Goal: Task Accomplishment & Management: Manage account settings

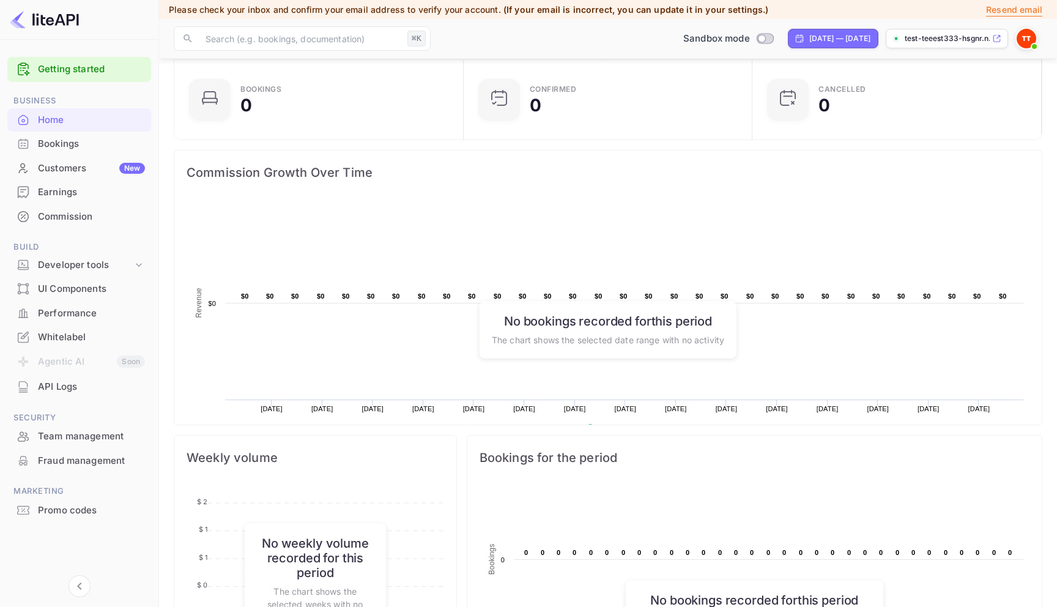
scroll to position [64, 0]
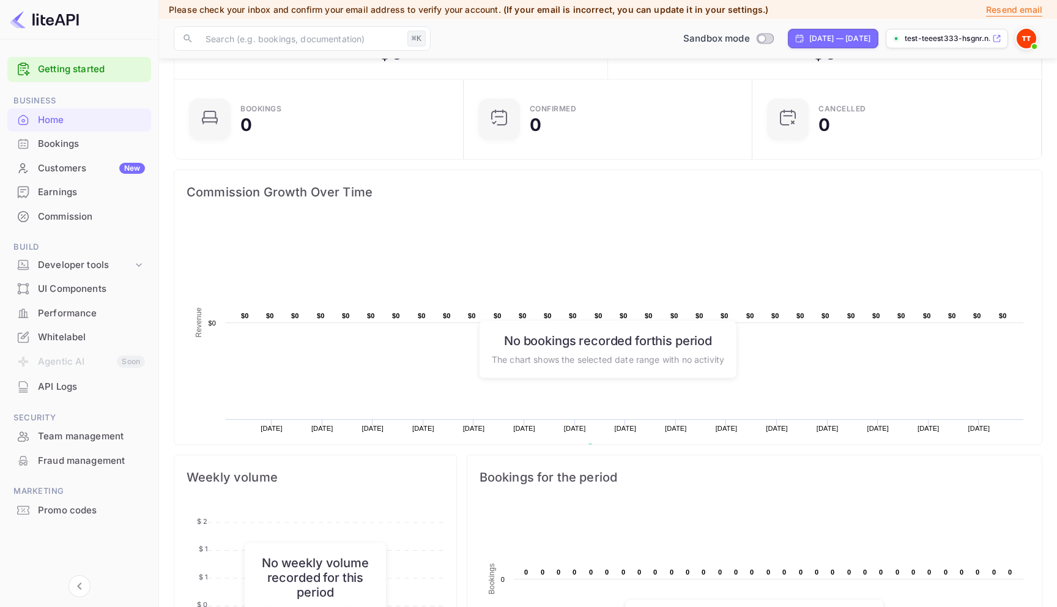
click at [626, 341] on h6 "No bookings recorded for this period" at bounding box center [608, 340] width 232 height 15
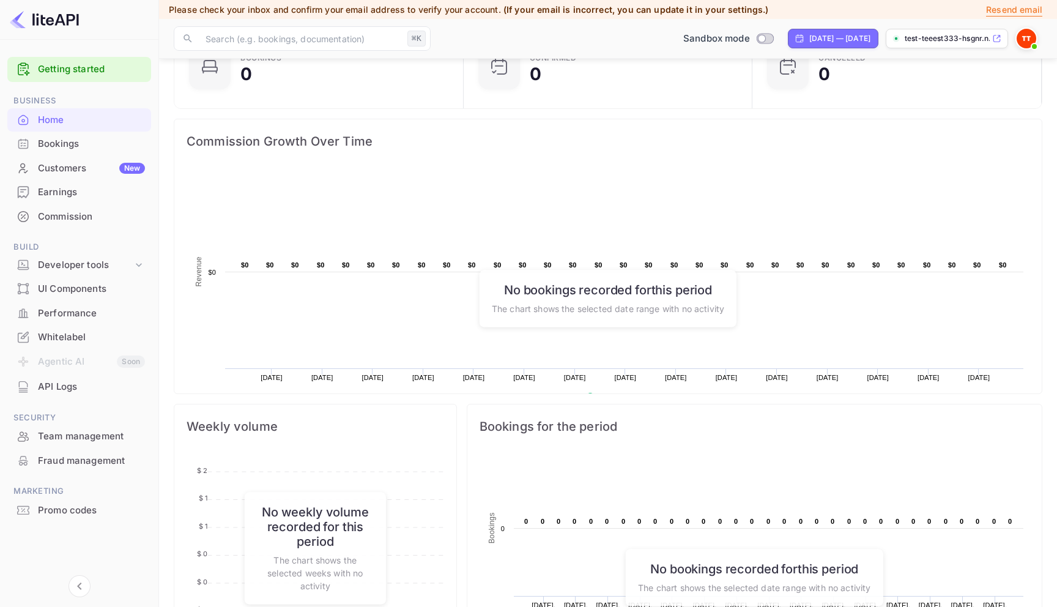
scroll to position [0, 0]
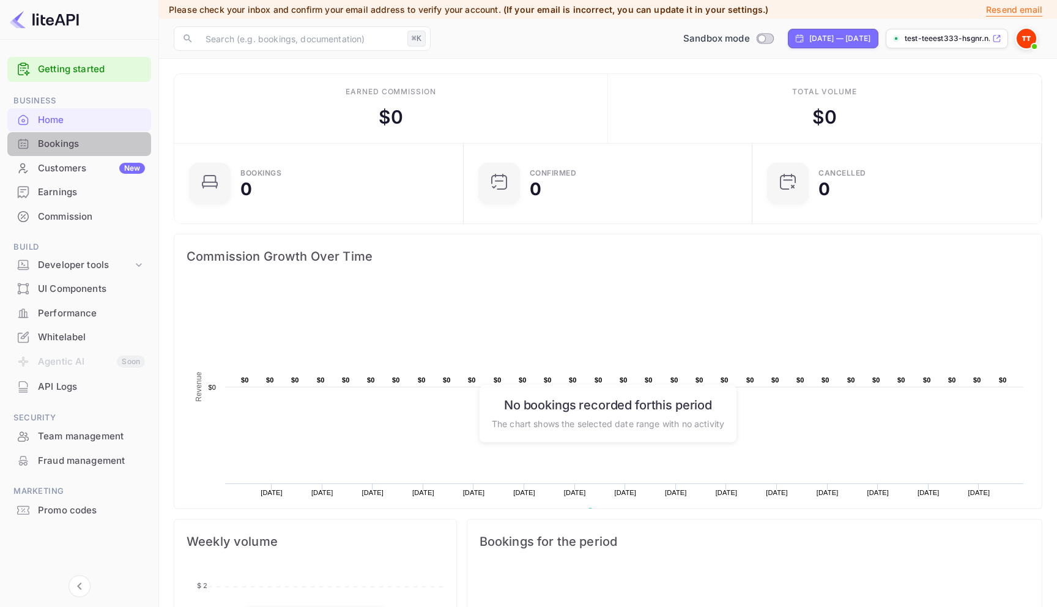
click at [61, 147] on div "Bookings" at bounding box center [91, 144] width 107 height 14
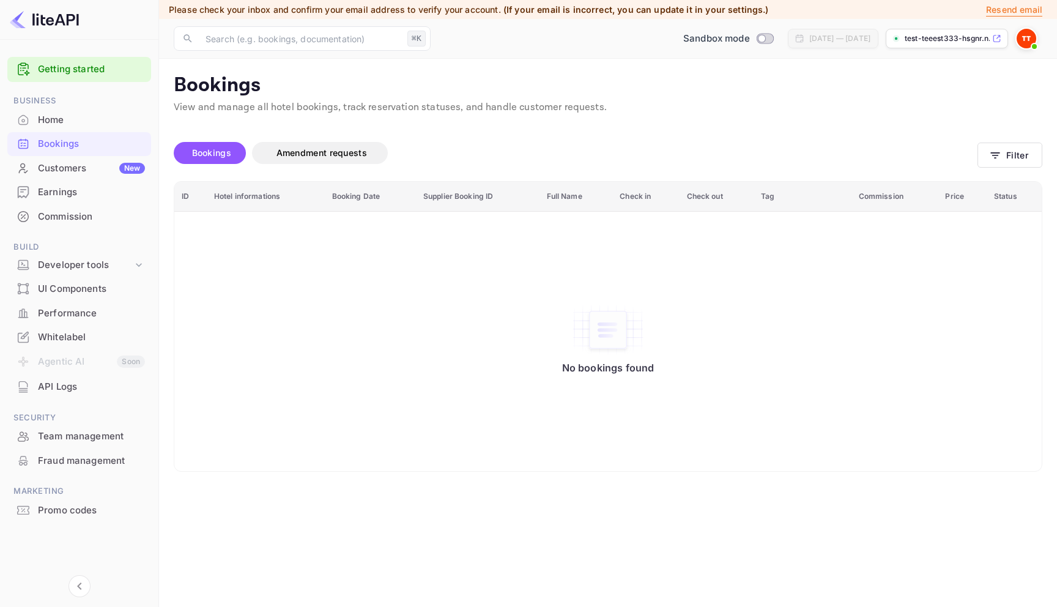
click at [75, 168] on div "Customers New" at bounding box center [91, 168] width 107 height 14
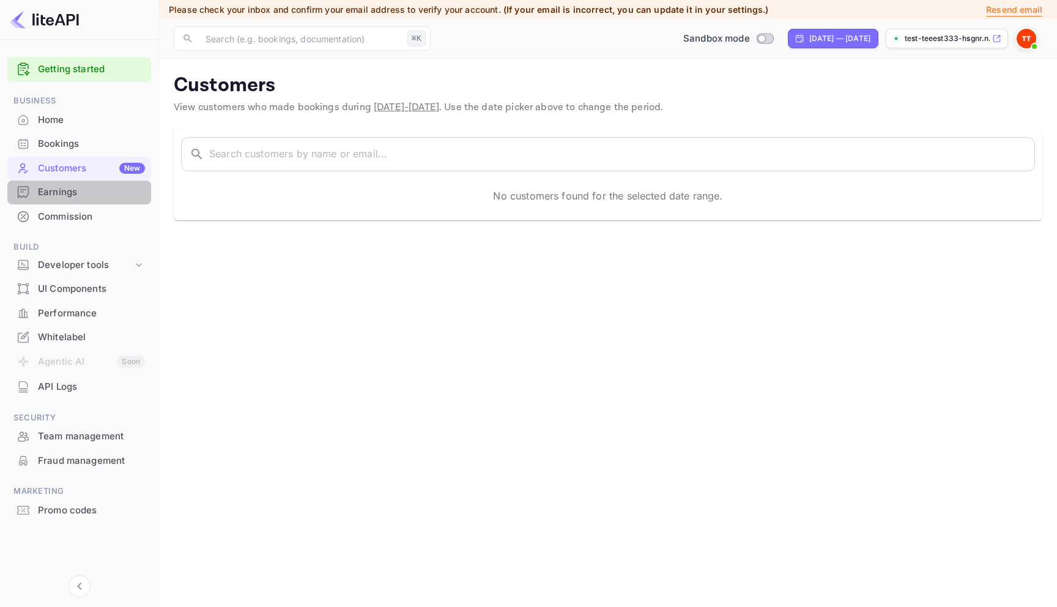
click at [60, 191] on div "Earnings" at bounding box center [91, 192] width 107 height 14
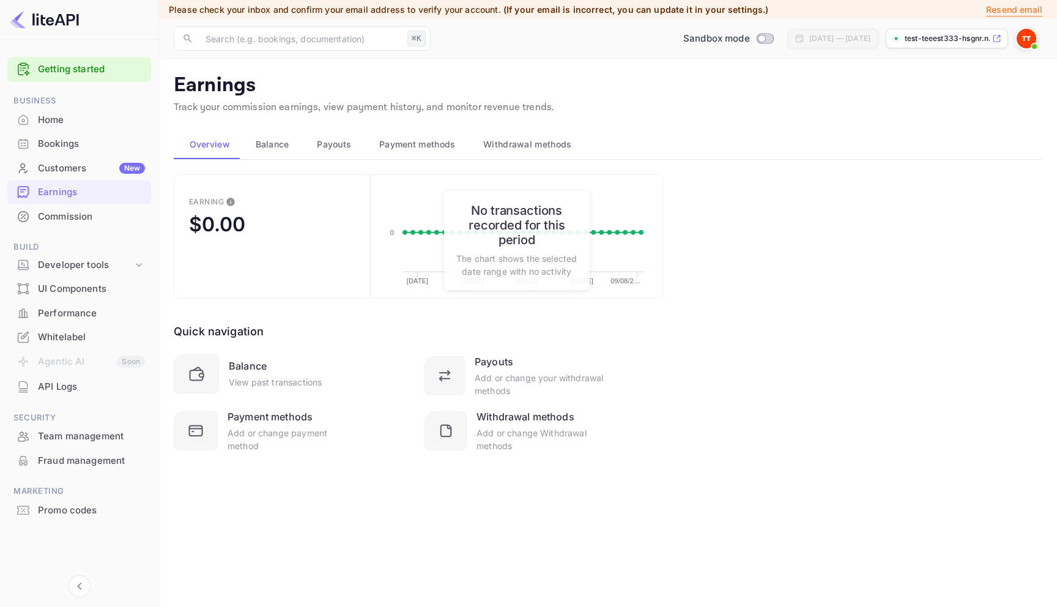
click at [285, 147] on span "Balance" at bounding box center [273, 144] width 34 height 15
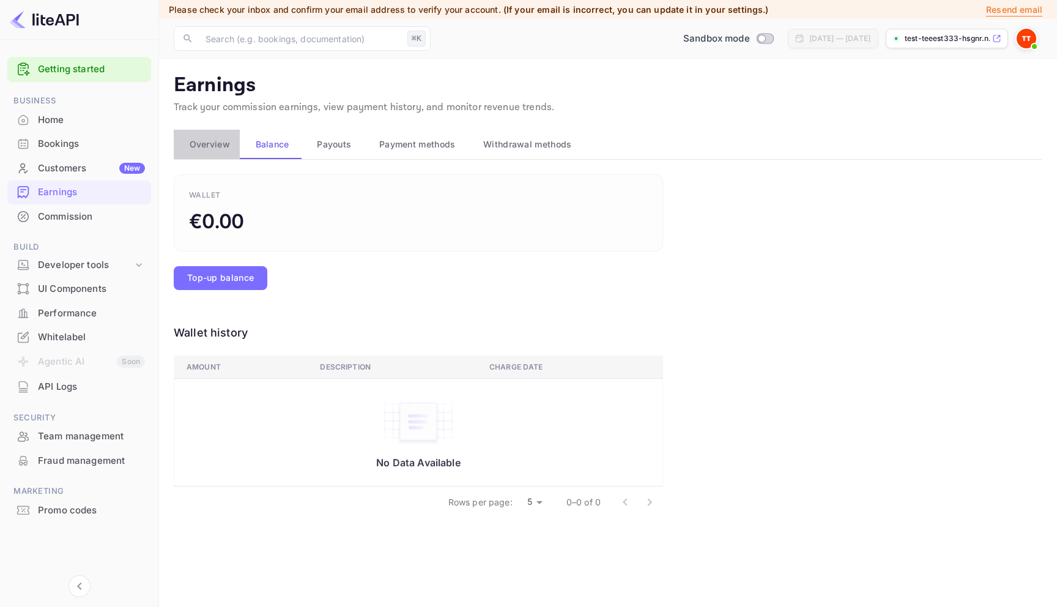
click at [217, 143] on span "Overview" at bounding box center [210, 144] width 40 height 15
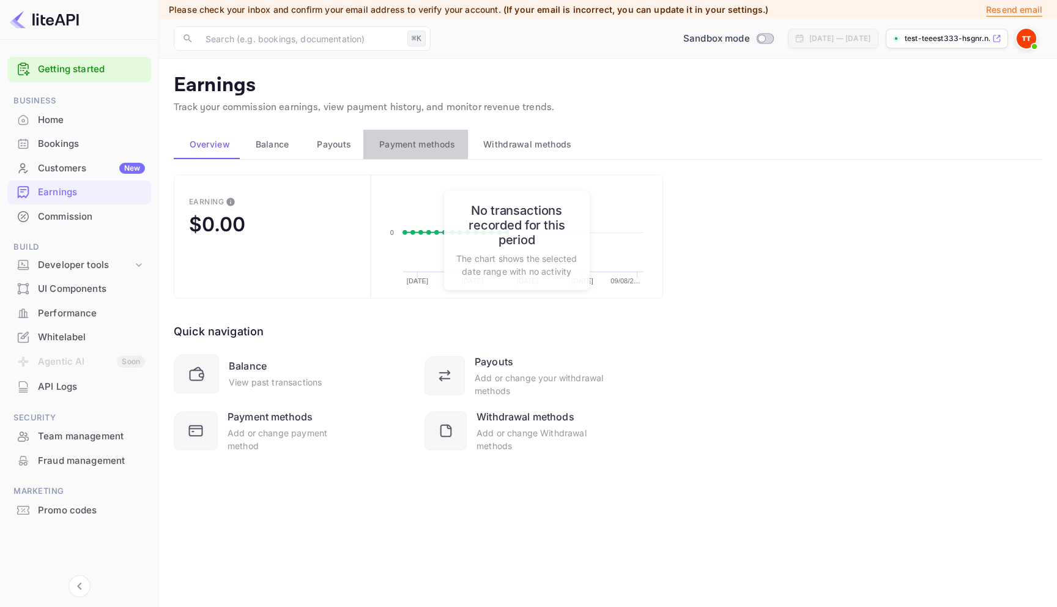
click at [388, 155] on button "Payment methods" at bounding box center [415, 144] width 104 height 29
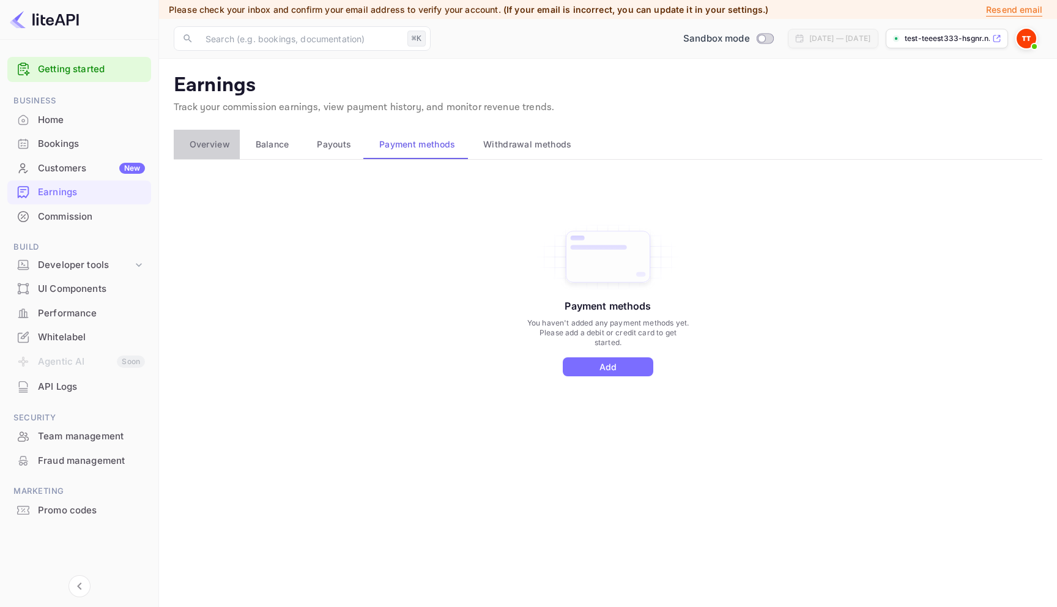
click at [185, 140] on div "Overview" at bounding box center [206, 144] width 46 height 15
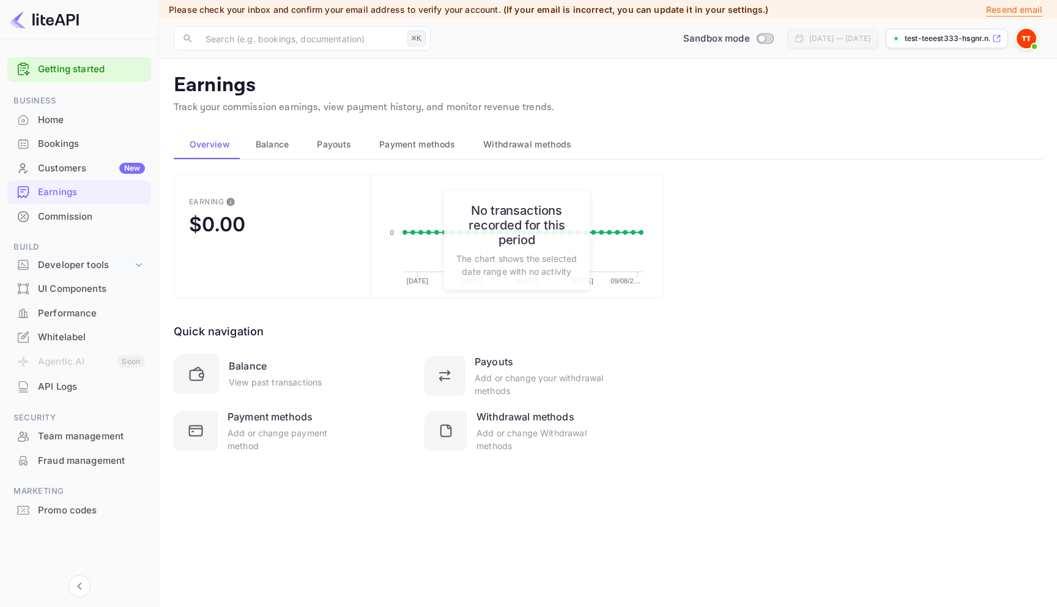
click at [69, 263] on div "Developer tools" at bounding box center [85, 265] width 95 height 14
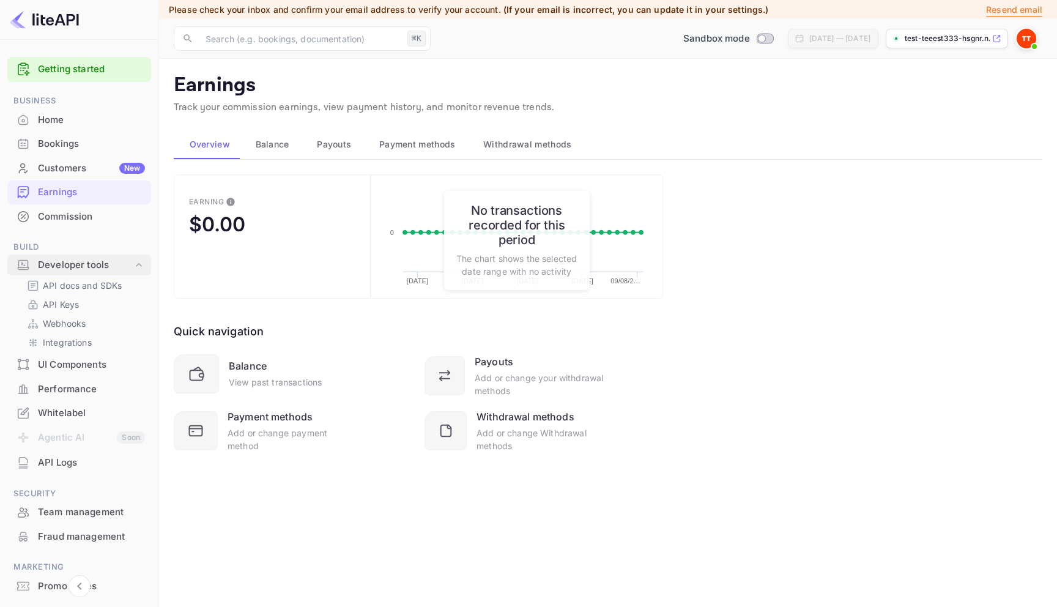
click at [113, 254] on div "Developer tools" at bounding box center [79, 264] width 144 height 21
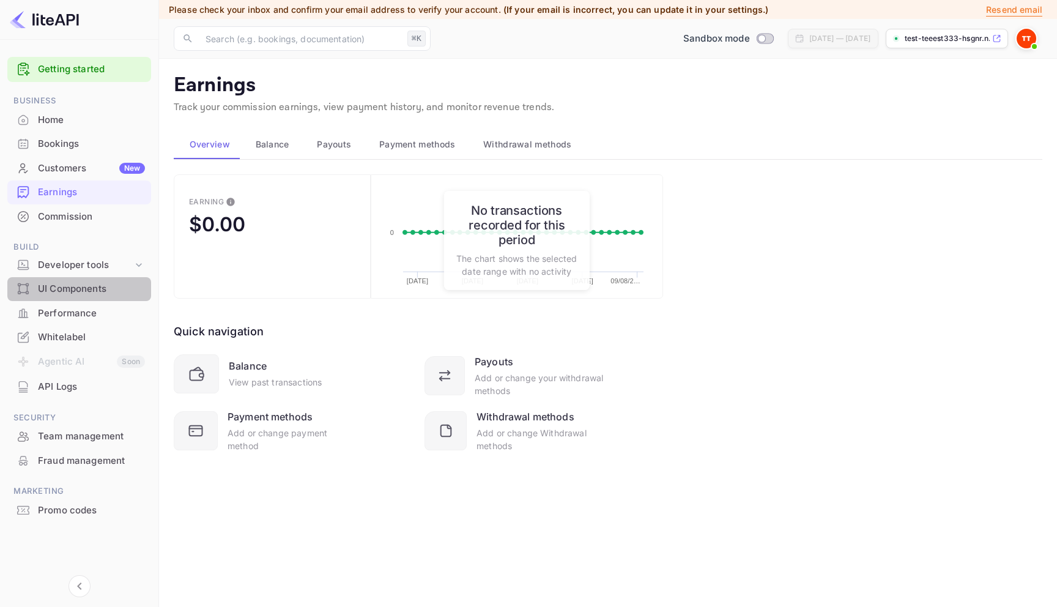
click at [98, 289] on div "UI Components" at bounding box center [91, 289] width 107 height 14
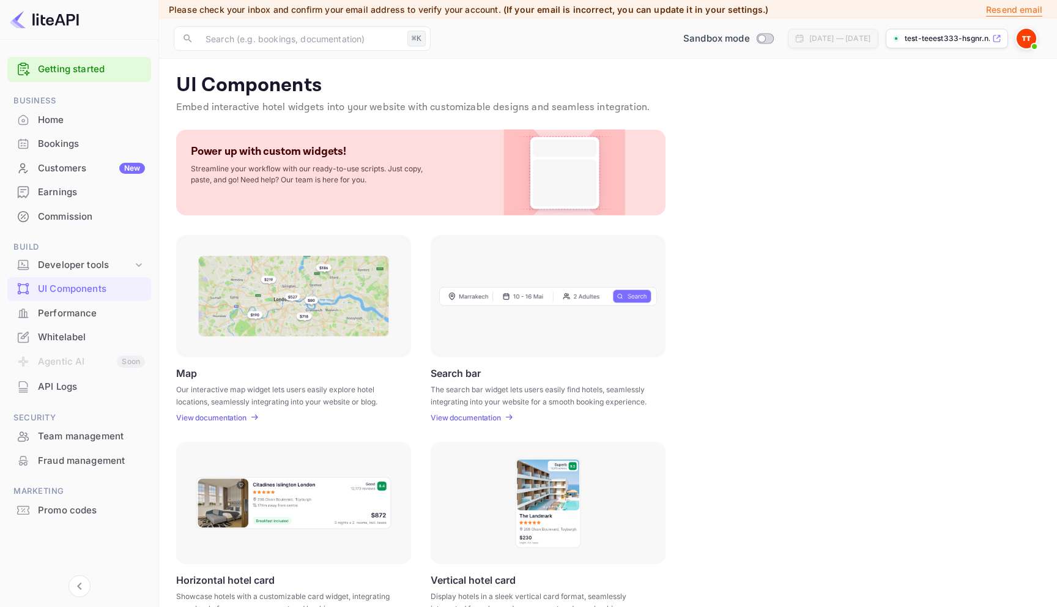
click at [89, 124] on div "Home" at bounding box center [91, 120] width 107 height 14
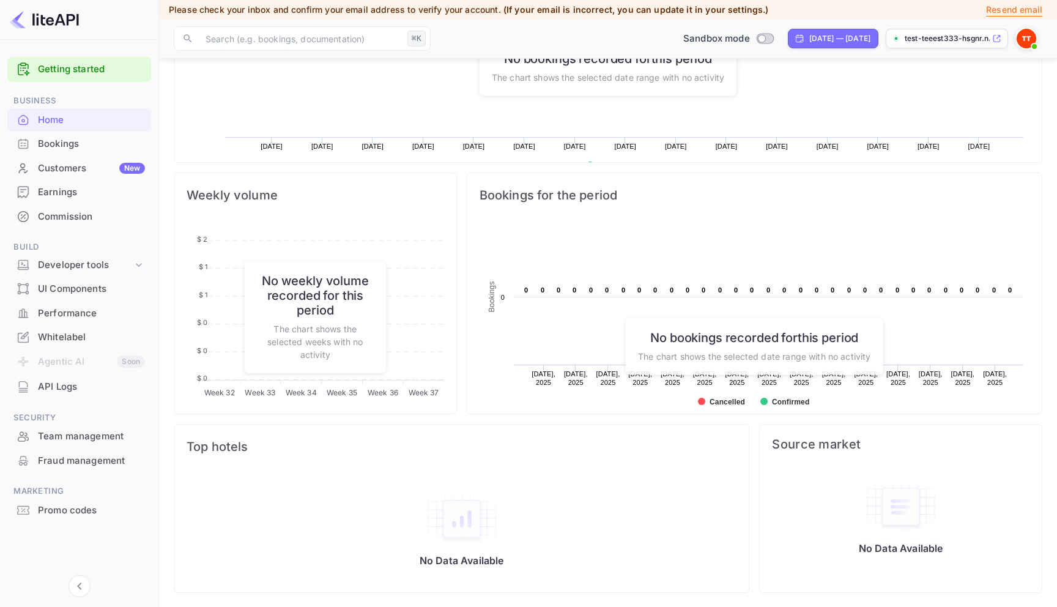
scroll to position [347, 0]
click at [76, 215] on div "Commission" at bounding box center [91, 217] width 107 height 14
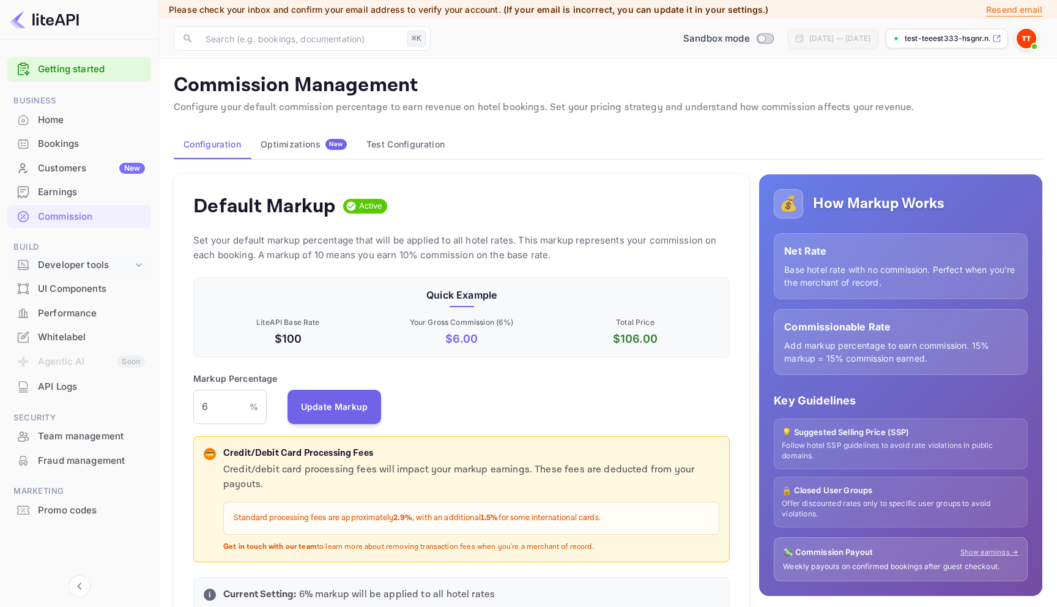
click at [75, 270] on div "Developer tools" at bounding box center [85, 265] width 95 height 14
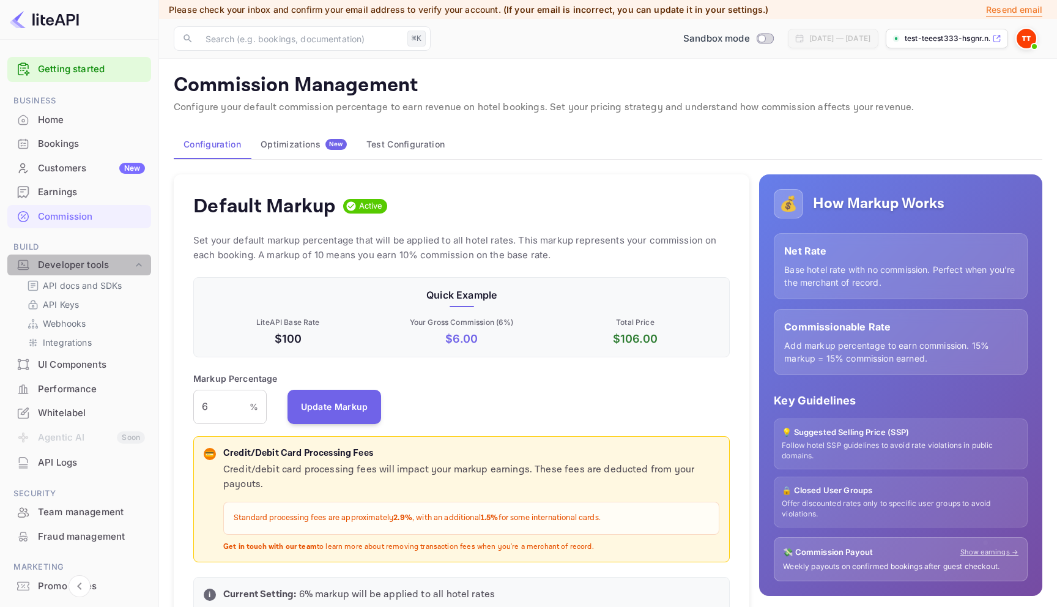
click at [88, 274] on div "Developer tools" at bounding box center [79, 264] width 144 height 21
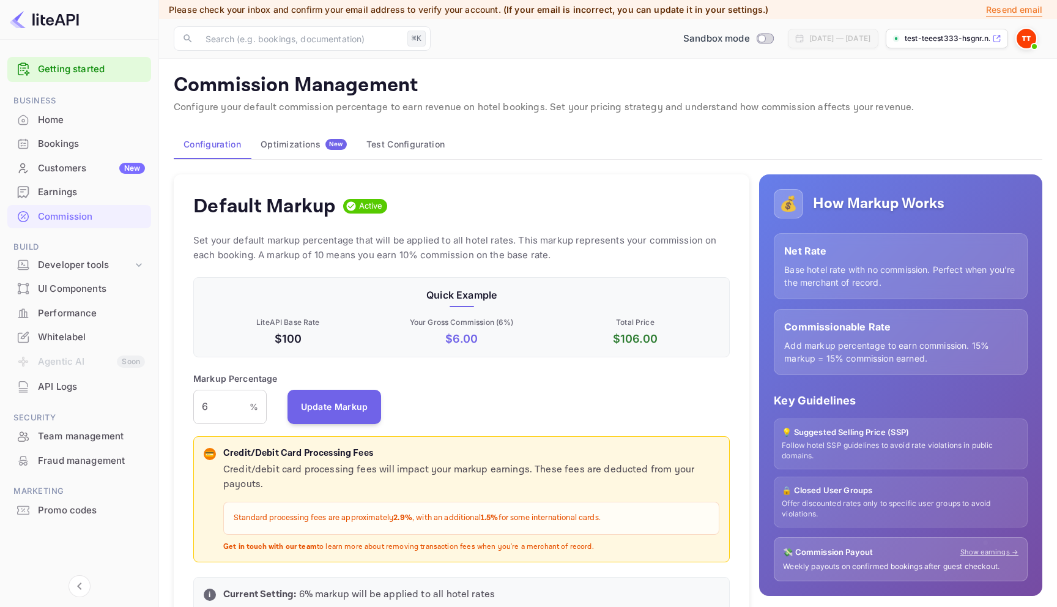
click at [93, 309] on div "Performance" at bounding box center [91, 313] width 107 height 14
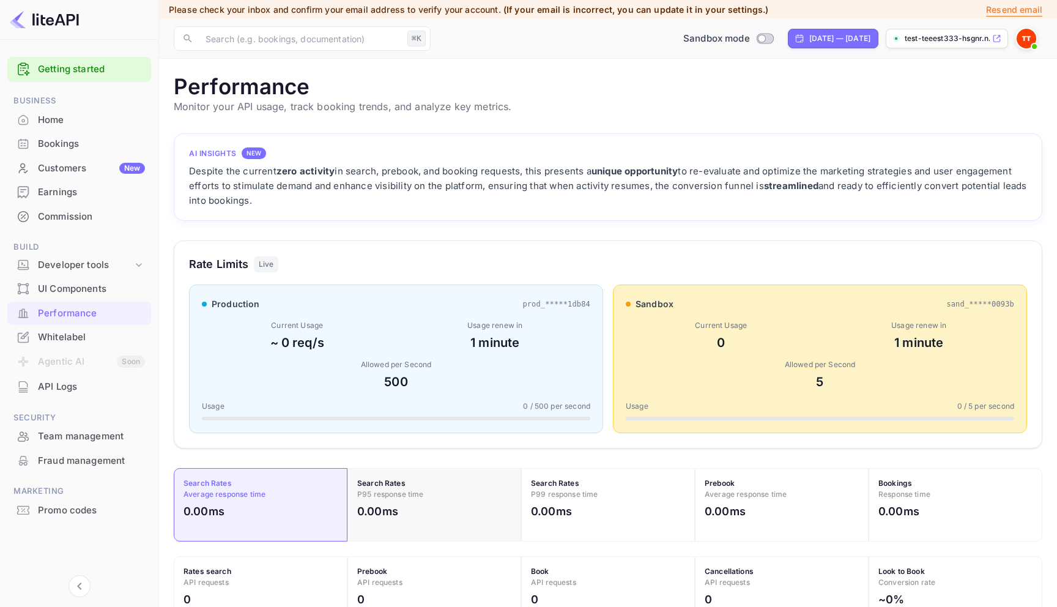
scroll to position [366, 0]
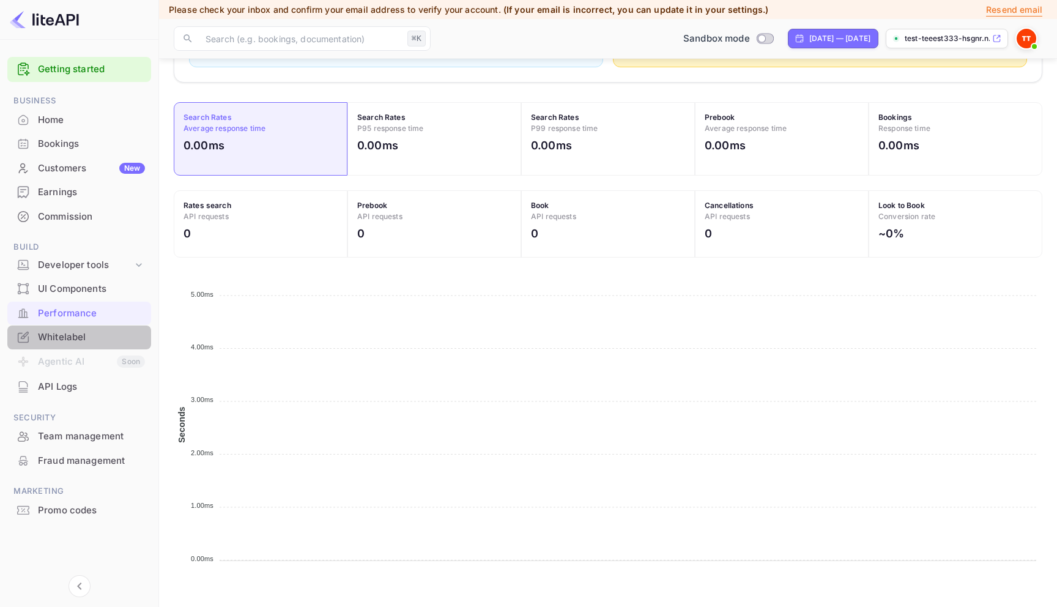
click at [84, 345] on div "Whitelabel" at bounding box center [79, 337] width 144 height 24
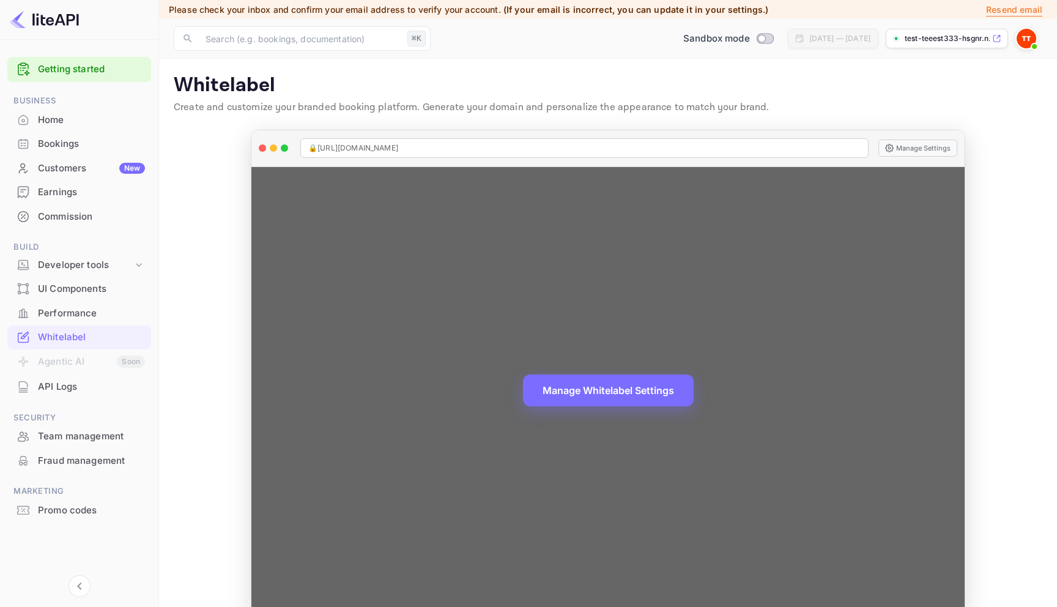
scroll to position [23, 0]
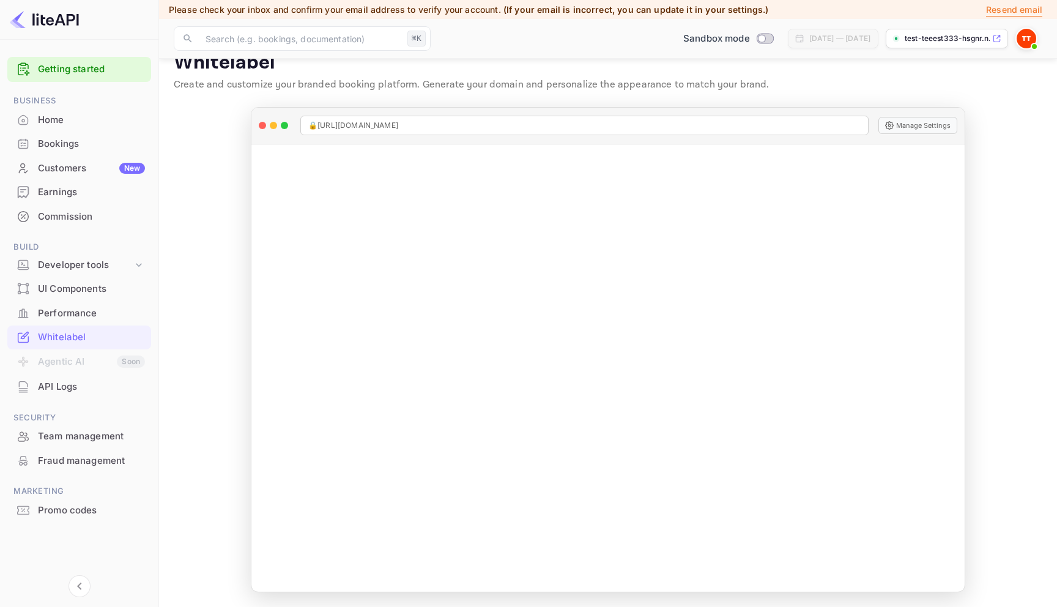
click at [78, 428] on div "Team management" at bounding box center [79, 436] width 144 height 24
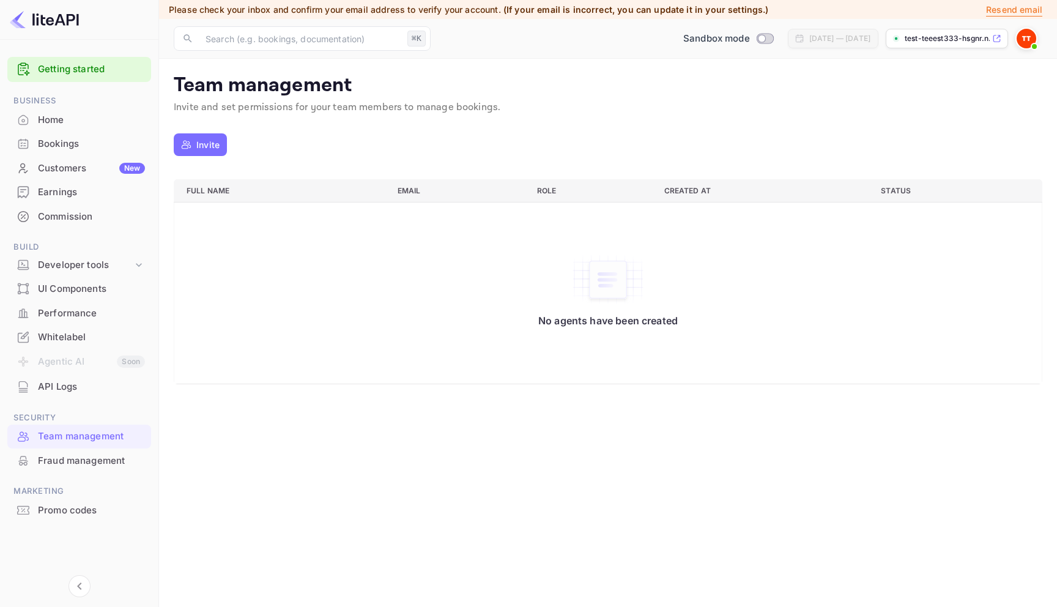
click at [68, 451] on div "Fraud management" at bounding box center [79, 461] width 144 height 24
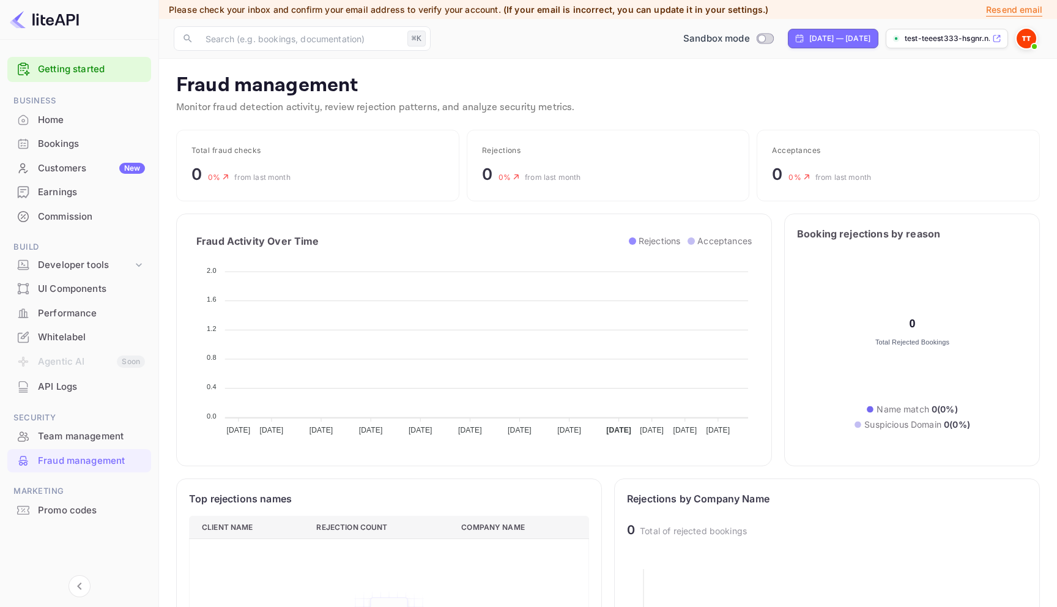
scroll to position [251, 400]
click at [1036, 40] on span at bounding box center [1034, 46] width 12 height 12
click at [950, 138] on div "Logout" at bounding box center [967, 145] width 141 height 29
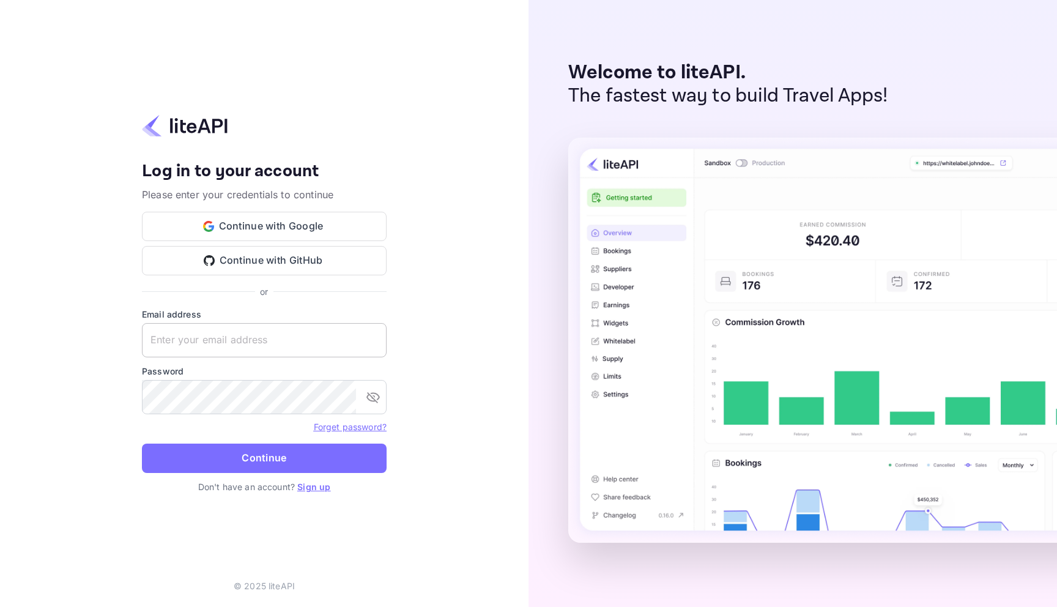
click at [184, 351] on input "text" at bounding box center [264, 340] width 245 height 34
click at [227, 337] on input "text" at bounding box center [264, 340] width 245 height 34
type input "[EMAIL_ADDRESS][DOMAIN_NAME]"
click at [297, 474] on form "Email address [EMAIL_ADDRESS][DOMAIN_NAME] ​ Password ​ Forget password? Contin…" at bounding box center [264, 394] width 245 height 172
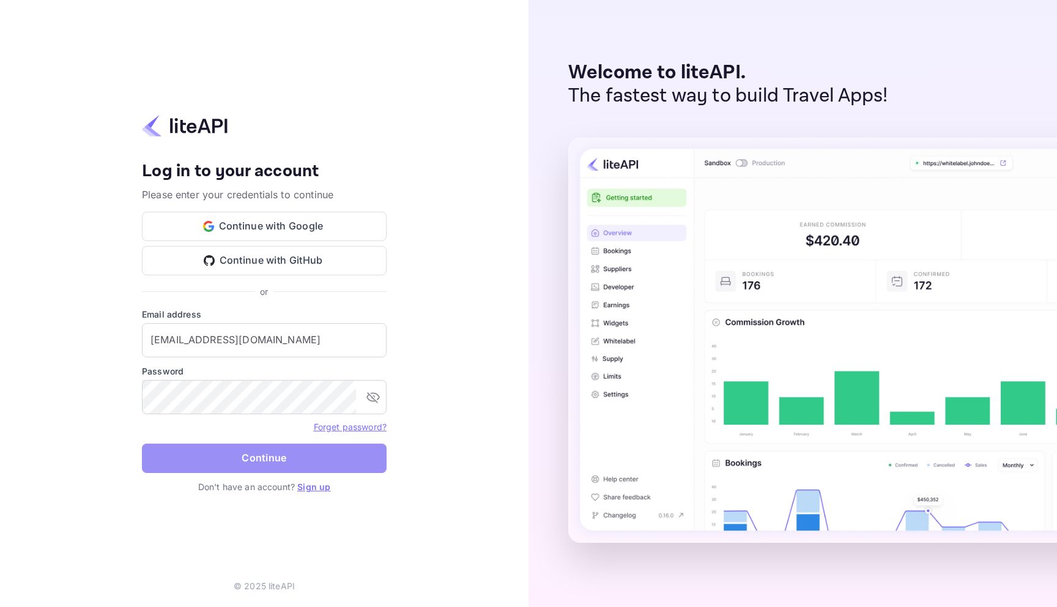
click at [297, 468] on button "Continue" at bounding box center [264, 457] width 245 height 29
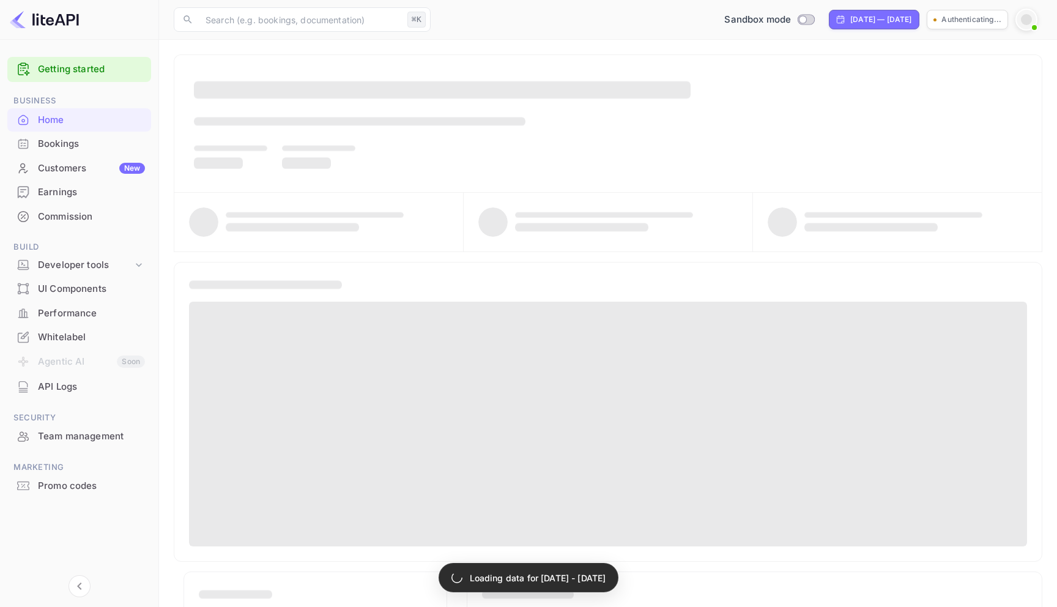
click at [1026, 23] on div at bounding box center [1026, 19] width 11 height 11
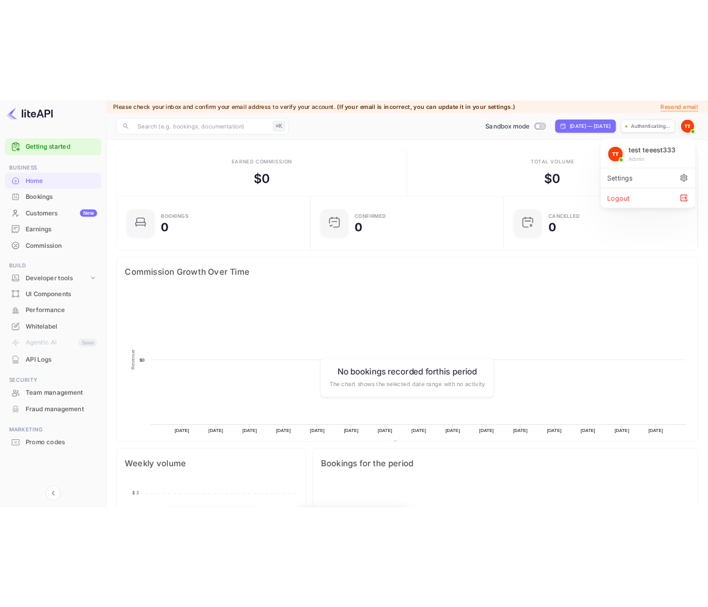
scroll to position [199, 282]
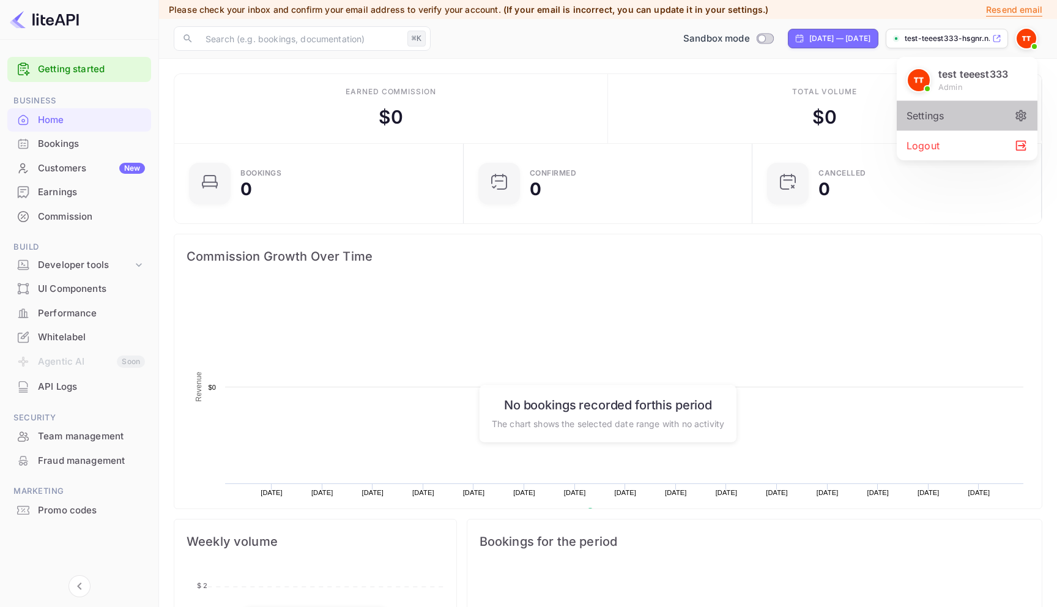
click at [952, 119] on div "Settings" at bounding box center [967, 115] width 141 height 29
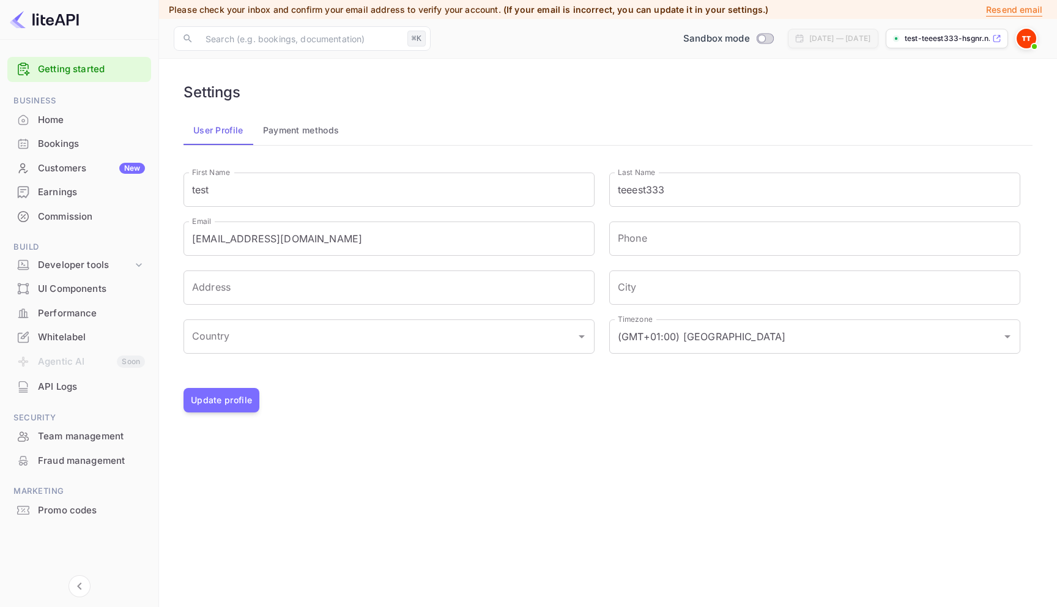
click at [1031, 44] on span at bounding box center [1034, 46] width 12 height 12
click at [964, 127] on div "Settings" at bounding box center [967, 115] width 141 height 29
click at [1035, 40] on span at bounding box center [1034, 46] width 12 height 12
click at [325, 245] on div at bounding box center [528, 303] width 1057 height 607
click at [325, 241] on input "[EMAIL_ADDRESS][DOMAIN_NAME]" at bounding box center [388, 238] width 411 height 34
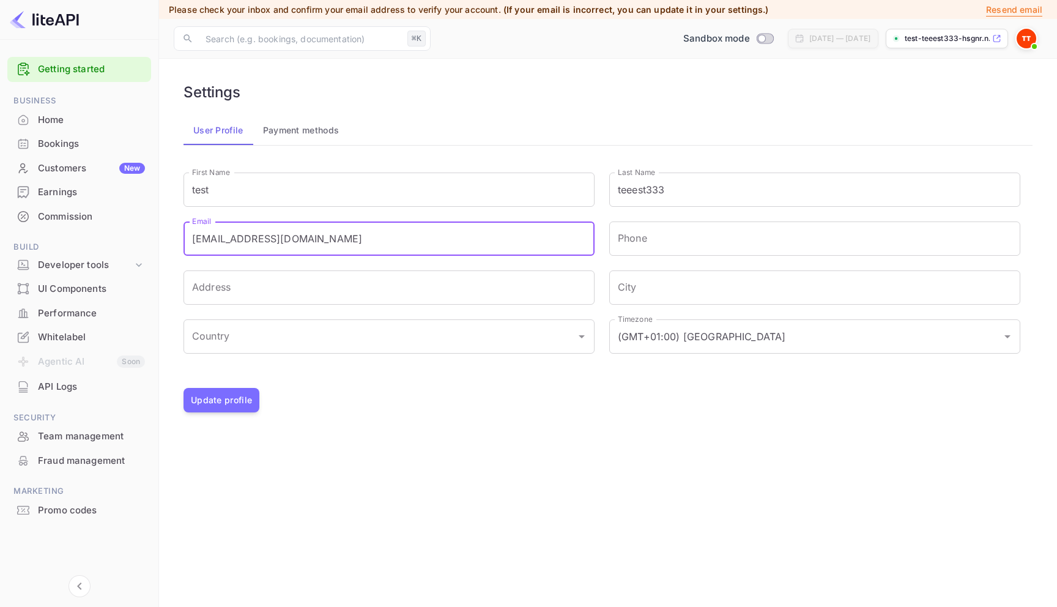
click at [325, 241] on input "[EMAIL_ADDRESS][DOMAIN_NAME]" at bounding box center [388, 238] width 411 height 34
click at [1023, 46] on img at bounding box center [1027, 39] width 20 height 20
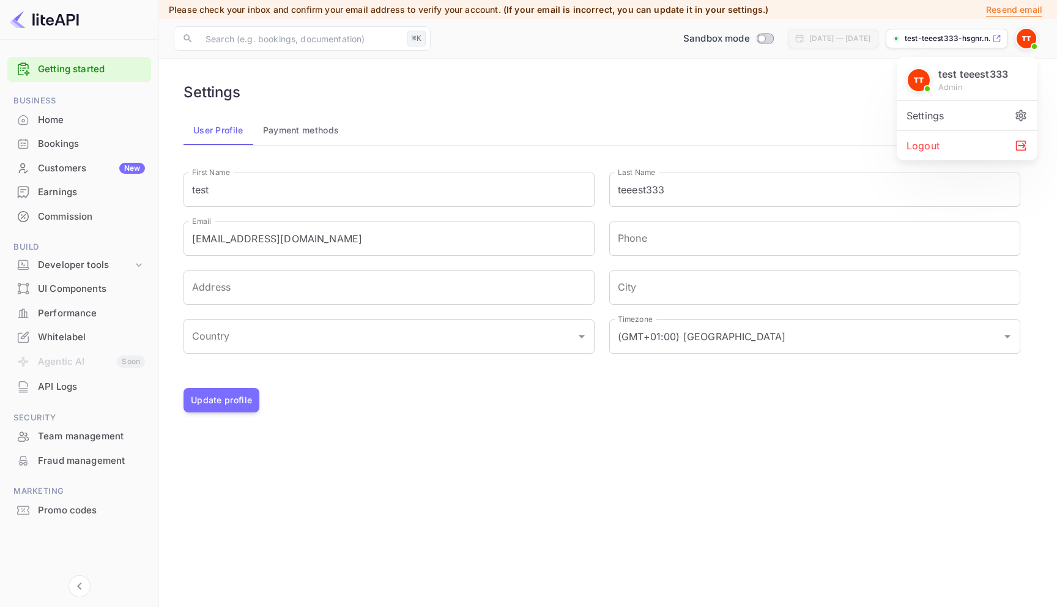
click at [945, 137] on div "Logout" at bounding box center [967, 145] width 141 height 29
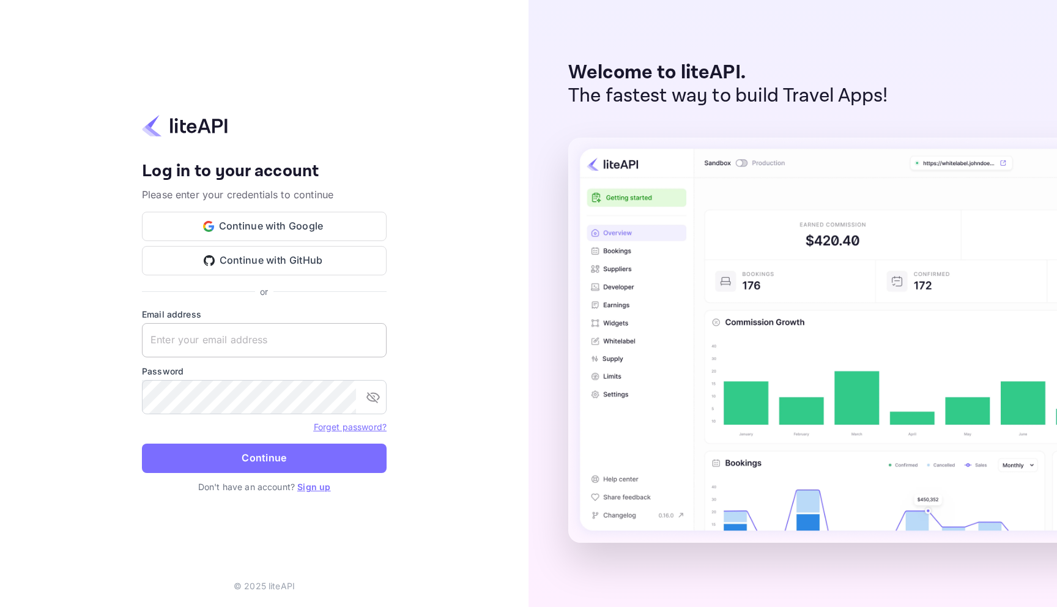
click at [294, 347] on input "text" at bounding box center [264, 340] width 245 height 34
type input "[EMAIL_ADDRESS][DOMAIN_NAME]"
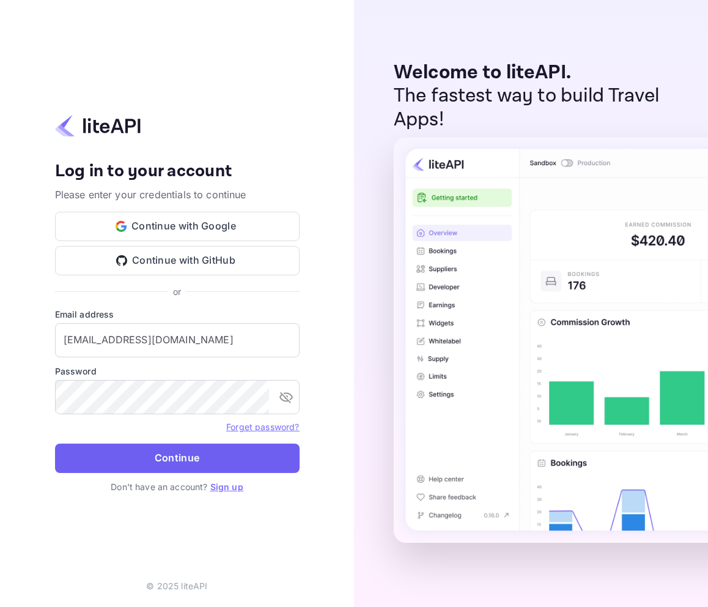
click at [239, 457] on button "Continue" at bounding box center [177, 457] width 245 height 29
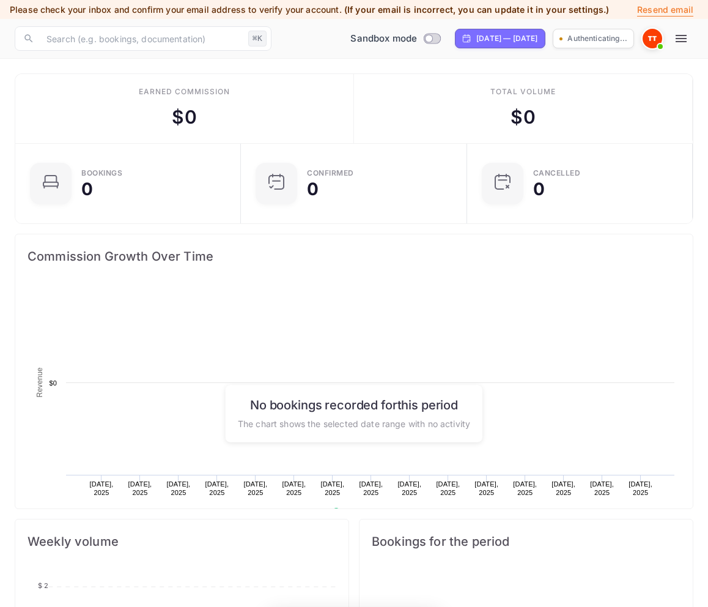
scroll to position [199, 333]
